Goal: Navigation & Orientation: Understand site structure

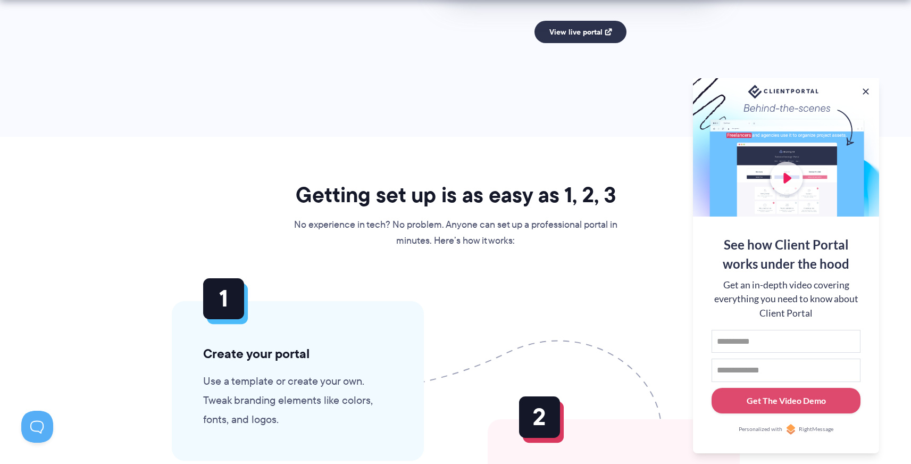
scroll to position [2320, 0]
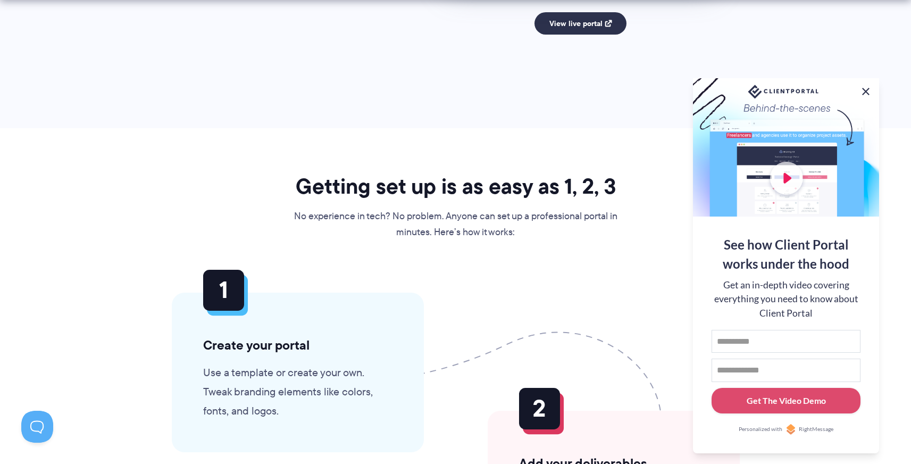
click at [866, 88] on button at bounding box center [865, 91] width 13 height 13
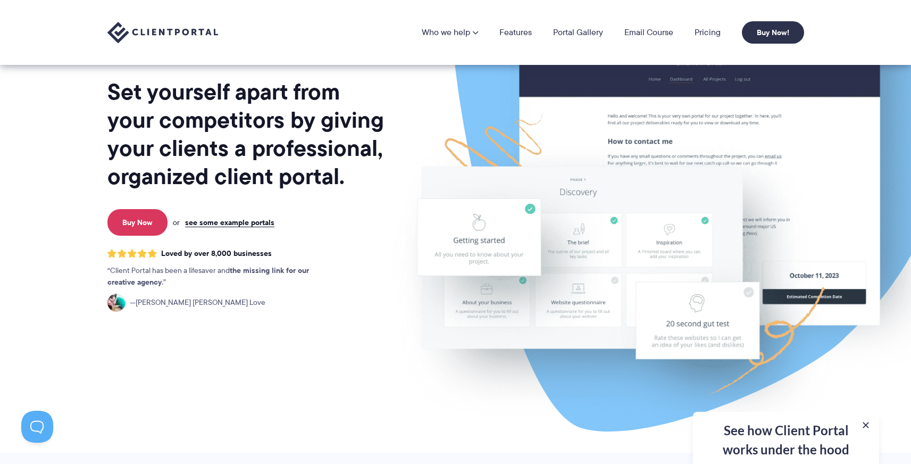
scroll to position [0, 0]
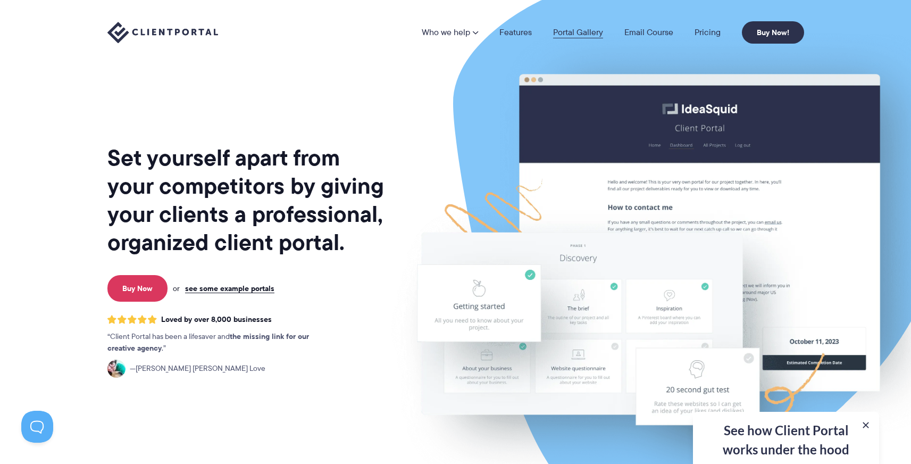
click at [596, 32] on link "Portal Gallery" at bounding box center [578, 32] width 50 height 9
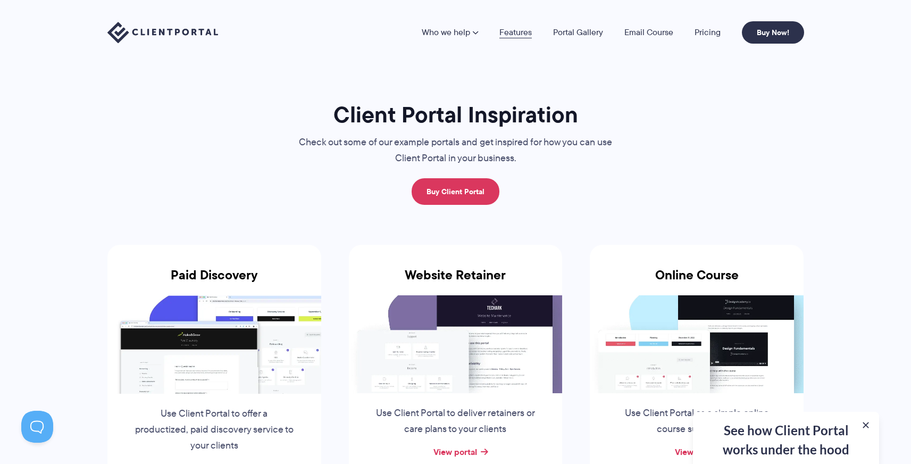
click at [518, 29] on link "Features" at bounding box center [515, 32] width 32 height 9
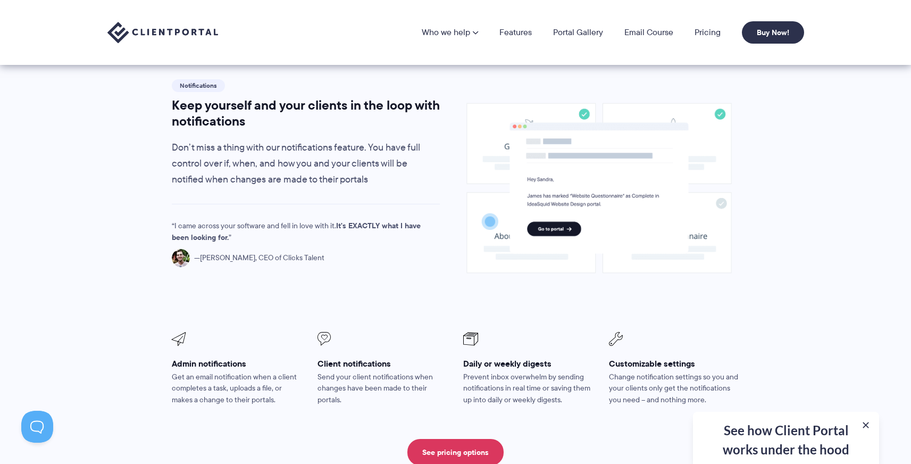
scroll to position [714, 0]
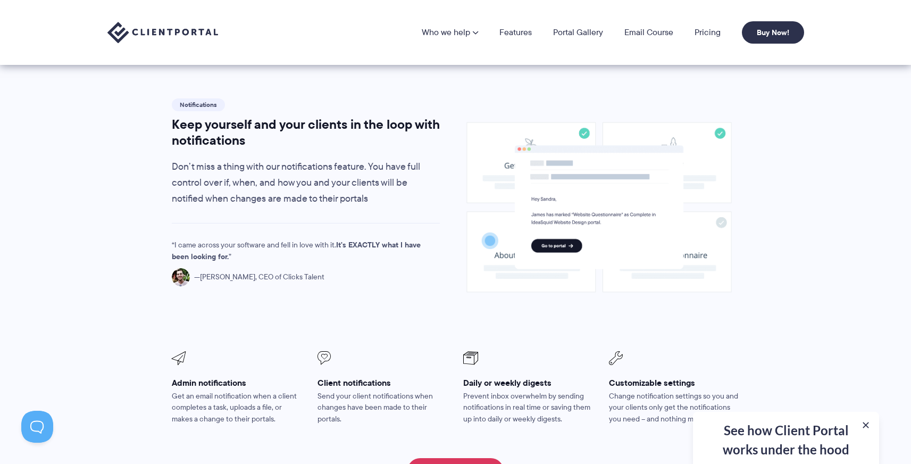
click at [710, 219] on image at bounding box center [599, 207] width 265 height 170
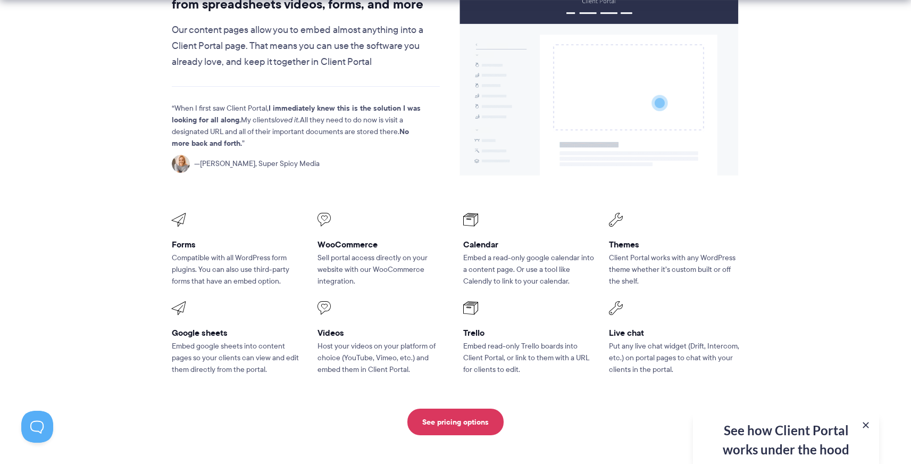
scroll to position [1309, 0]
click at [189, 238] on h3 "Forms" at bounding box center [237, 243] width 131 height 11
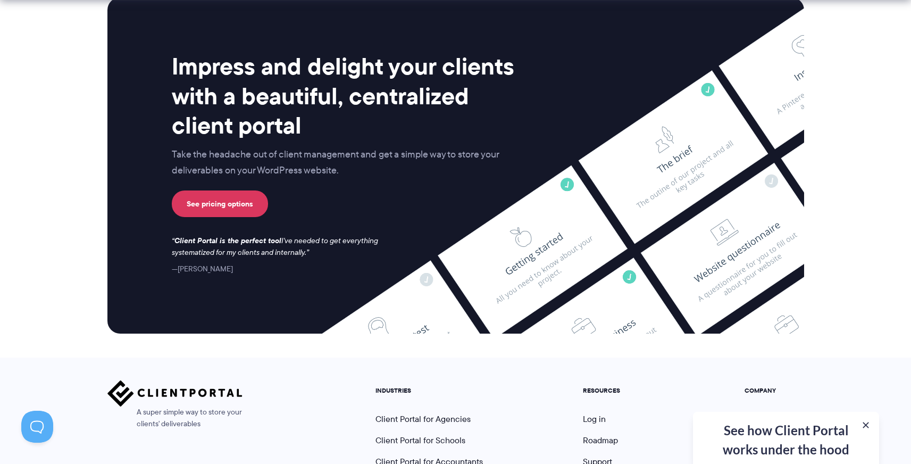
scroll to position [2820, 0]
